Goal: Task Accomplishment & Management: Manage account settings

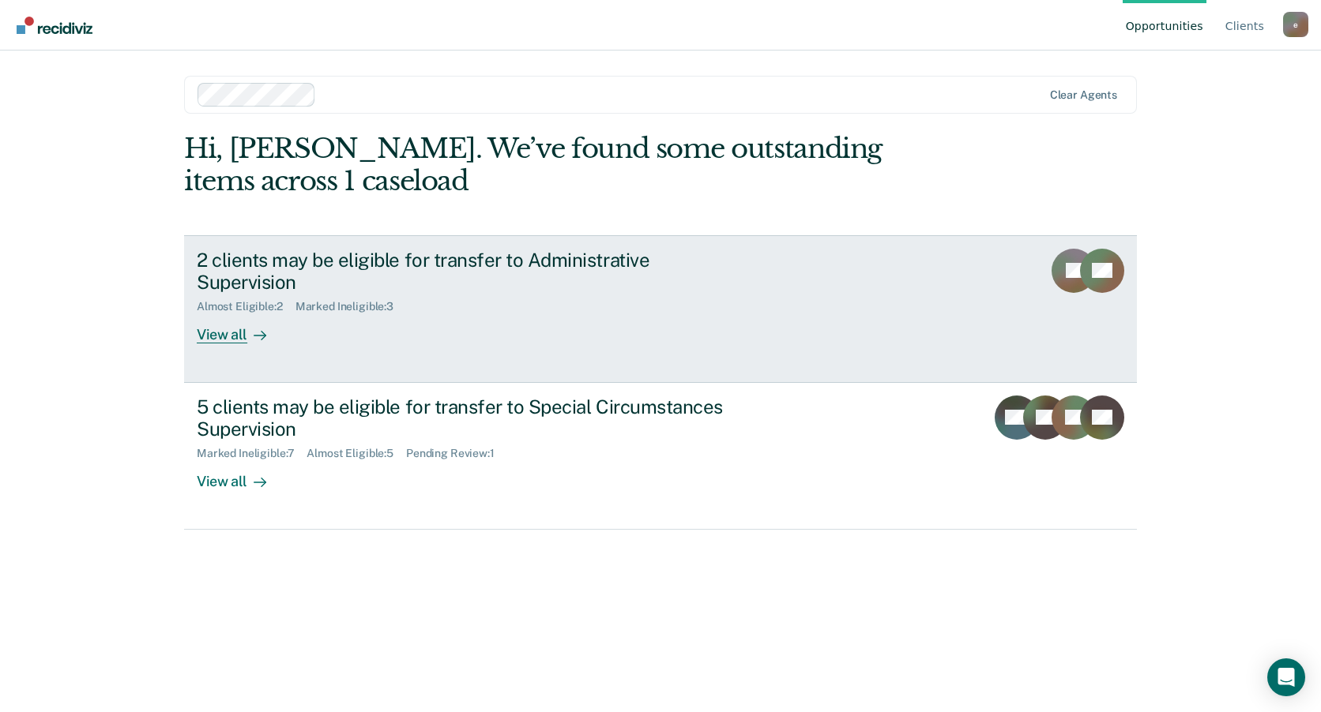
click at [224, 314] on div "View all" at bounding box center [241, 329] width 88 height 31
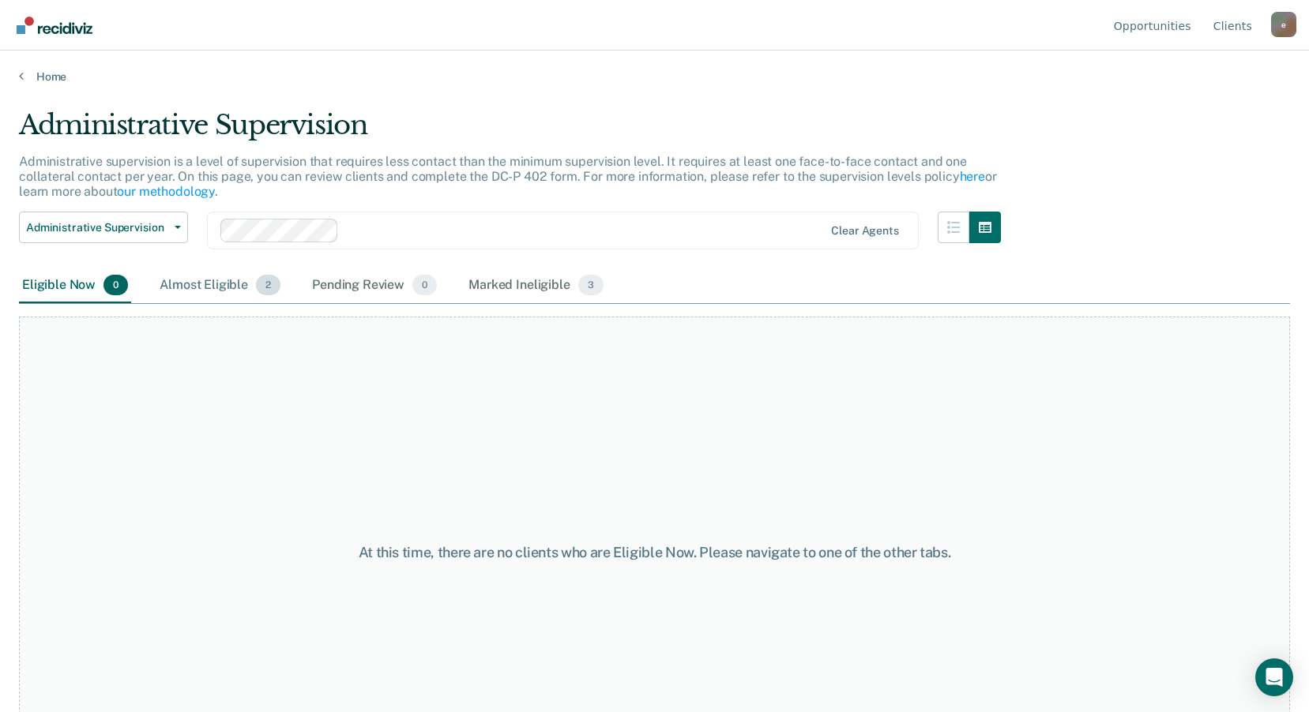
click at [190, 287] on div "Almost Eligible 2" at bounding box center [219, 286] width 127 height 35
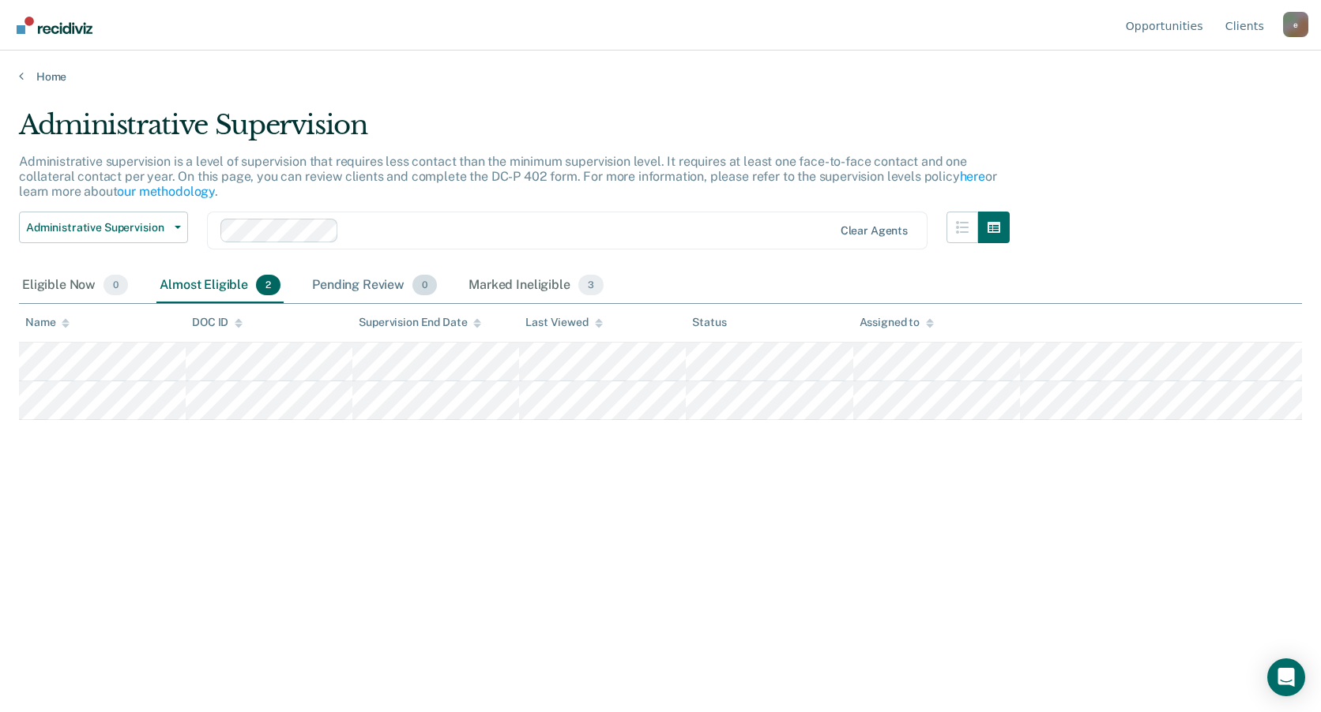
click at [336, 288] on div "Pending Review 0" at bounding box center [374, 286] width 131 height 35
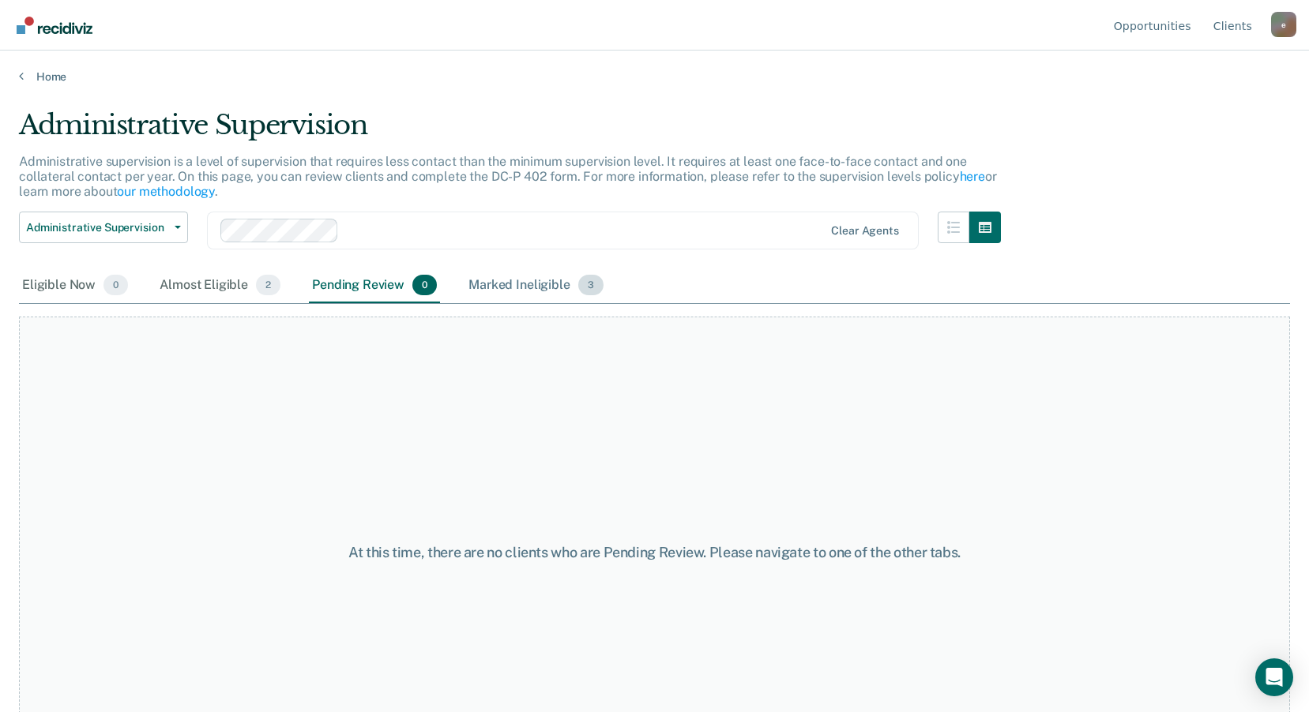
click at [528, 287] on div "Marked Ineligible 3" at bounding box center [535, 286] width 141 height 35
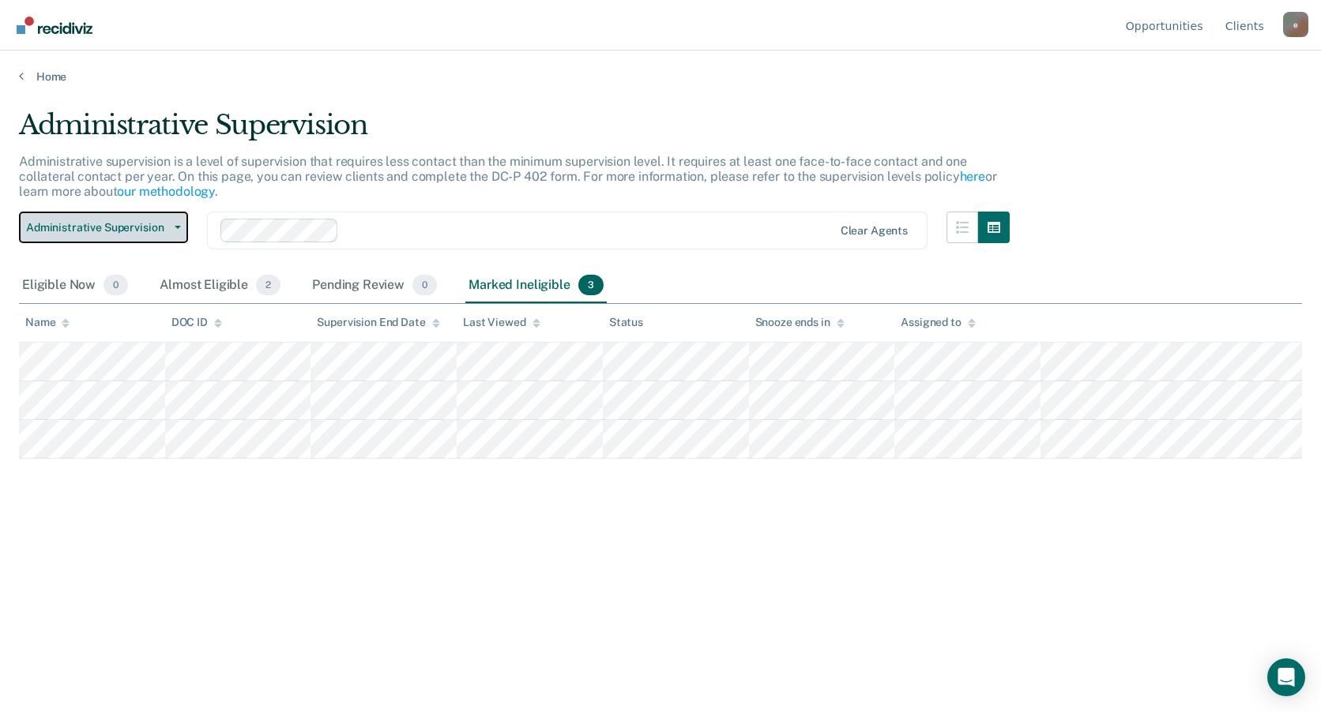
click at [178, 229] on icon "button" at bounding box center [178, 227] width 6 height 3
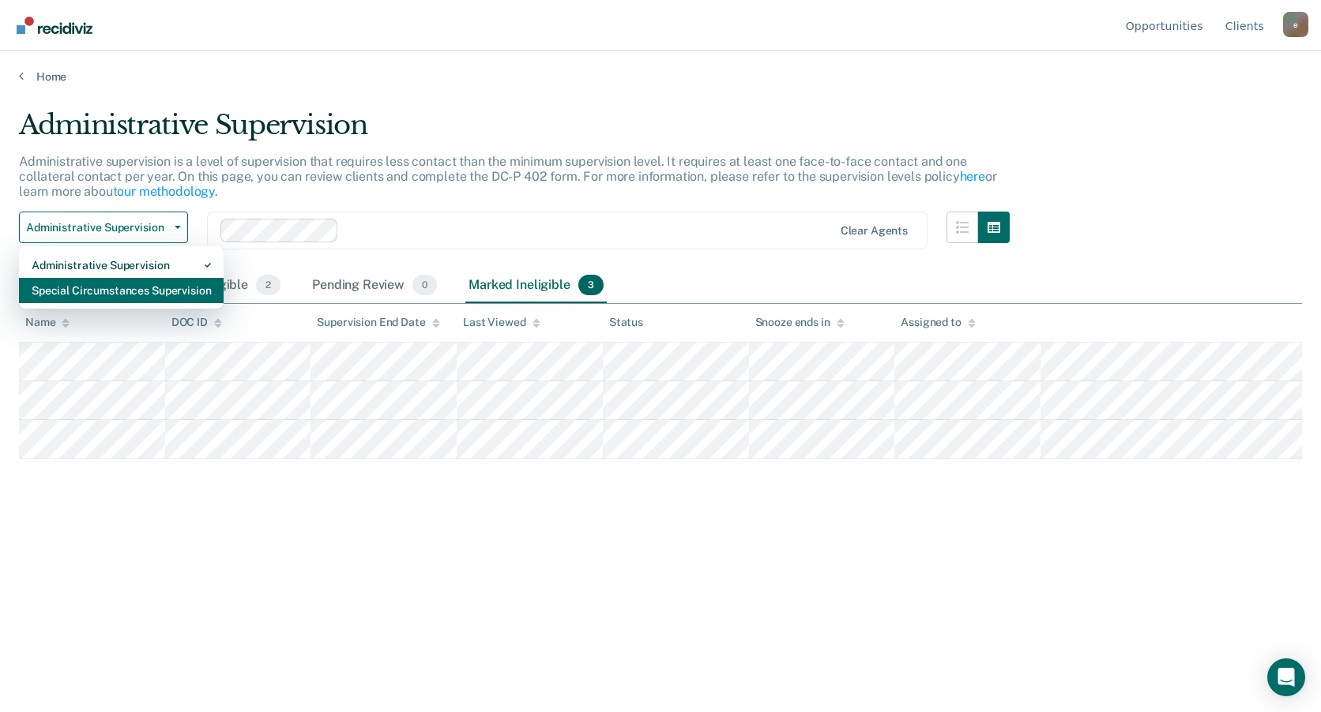
click at [92, 288] on div "Special Circumstances Supervision" at bounding box center [121, 290] width 179 height 25
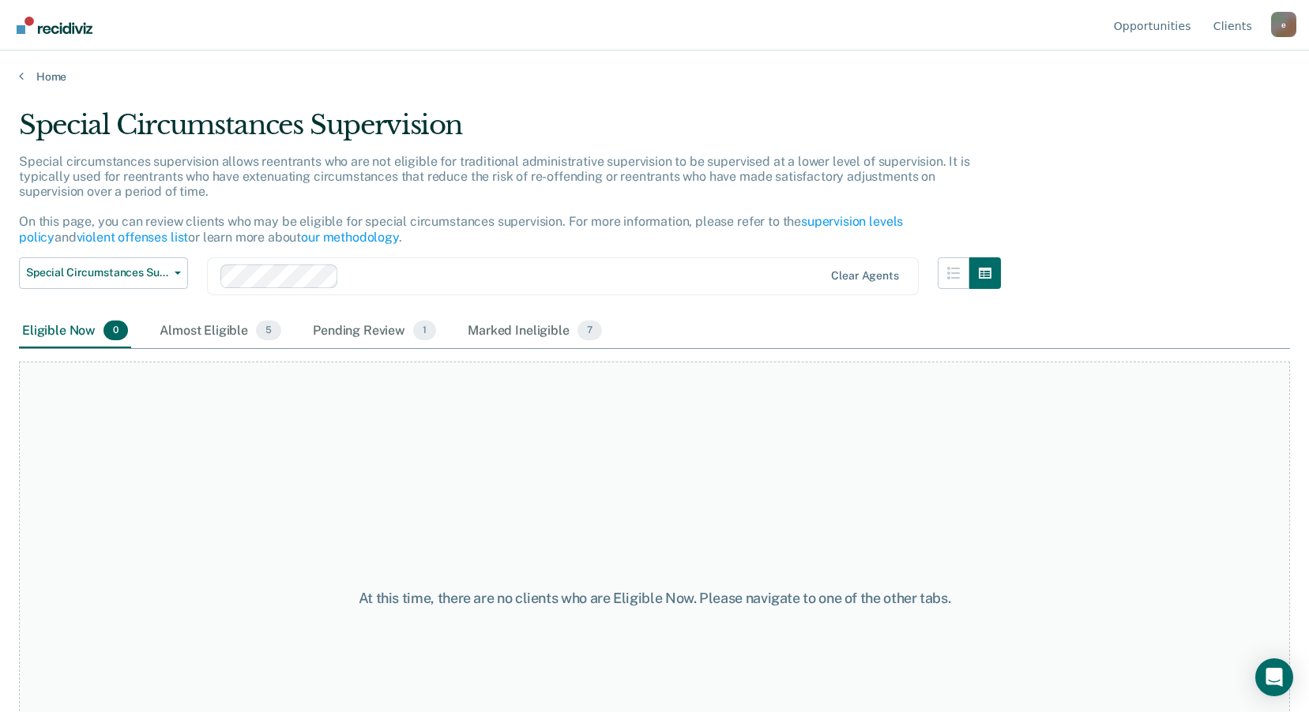
click at [73, 334] on div "Eligible Now 0" at bounding box center [75, 331] width 112 height 35
click at [214, 336] on div "Almost Eligible 5" at bounding box center [220, 331] width 128 height 35
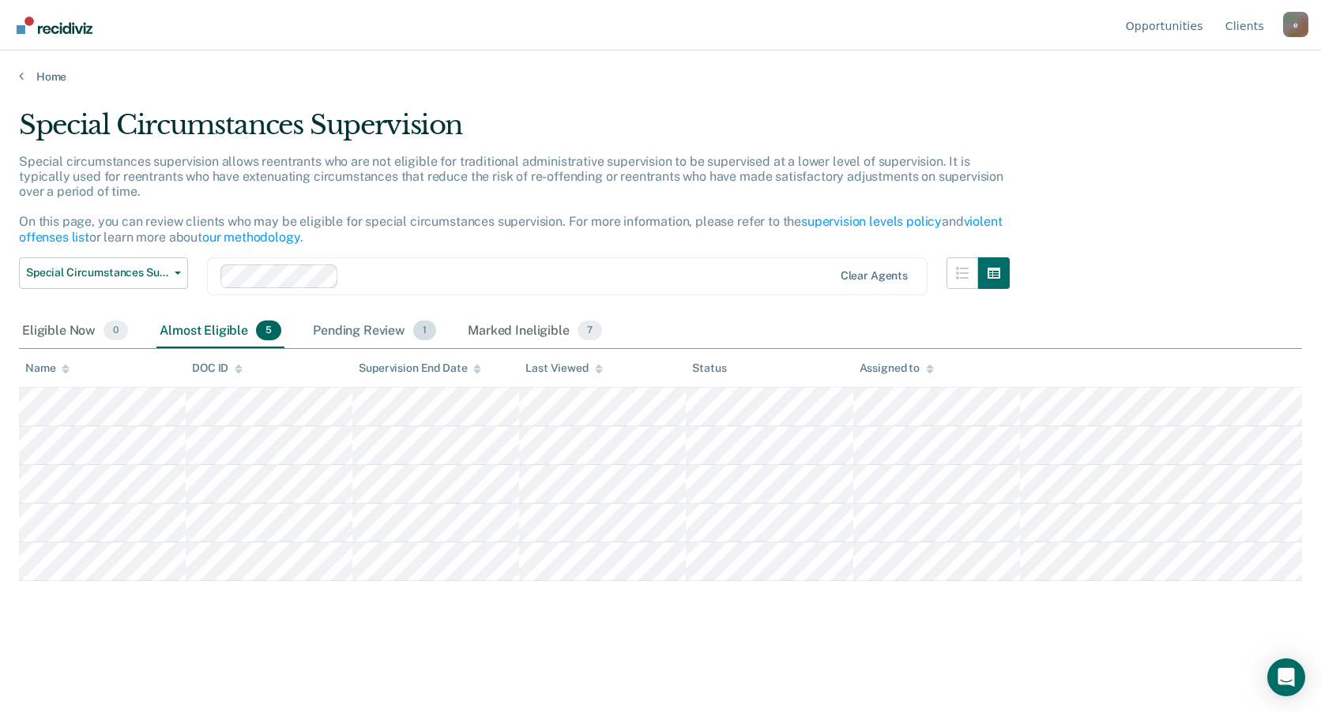
click at [390, 328] on div "Pending Review 1" at bounding box center [375, 331] width 130 height 35
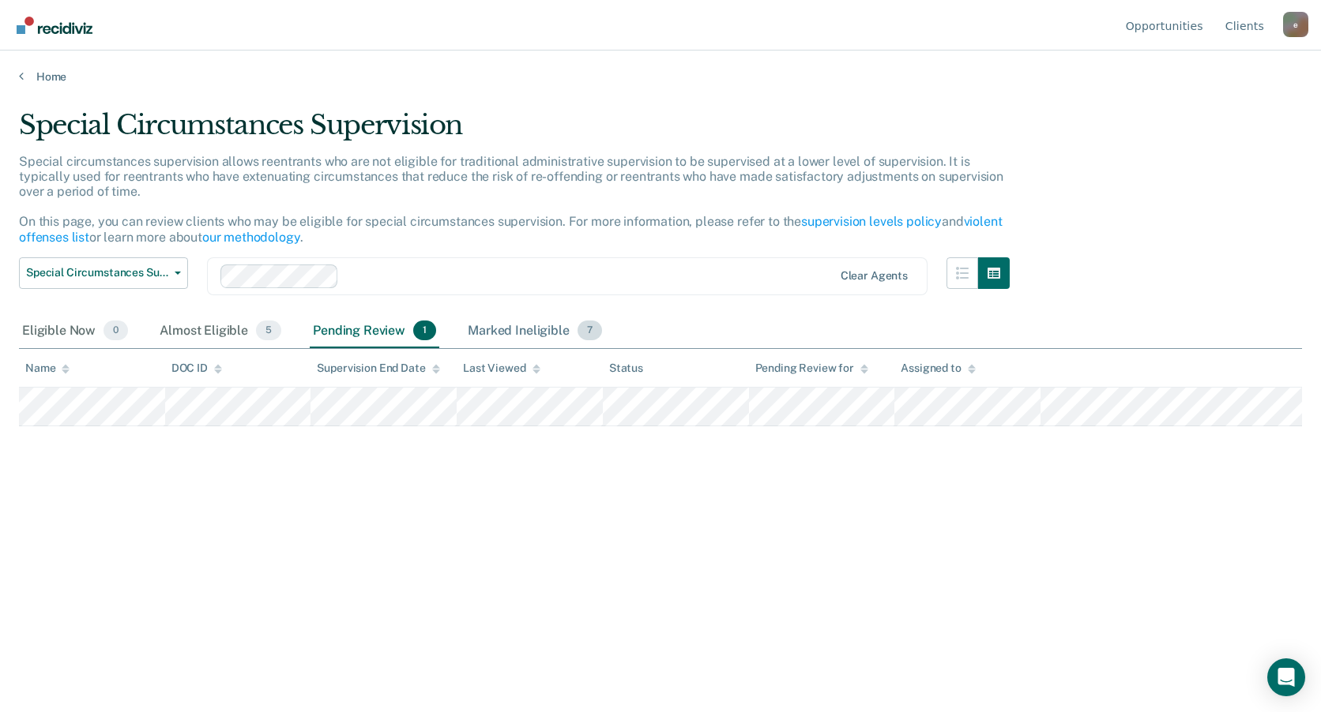
click at [520, 329] on div "Marked Ineligible 7" at bounding box center [534, 331] width 141 height 35
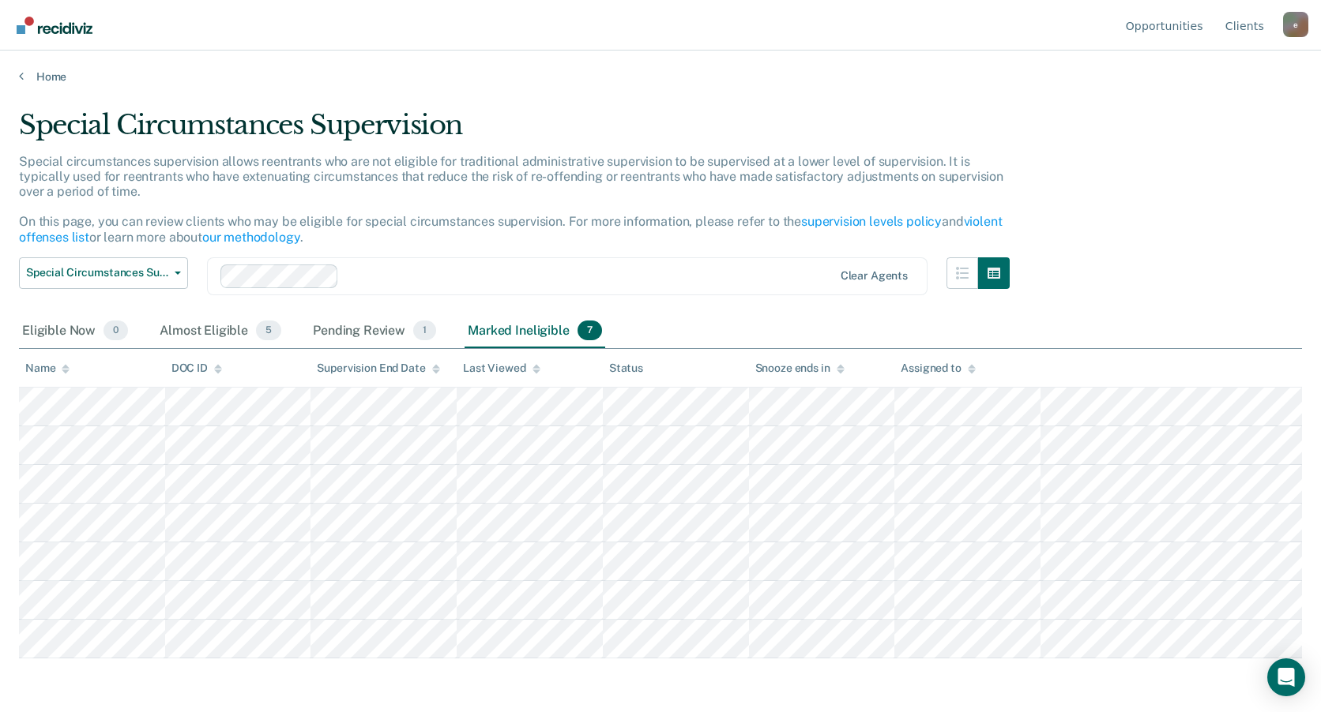
click at [1291, 32] on div "e" at bounding box center [1295, 24] width 25 height 25
click at [1207, 126] on link "Log Out" at bounding box center [1232, 124] width 102 height 13
